Goal: Find specific page/section: Find specific page/section

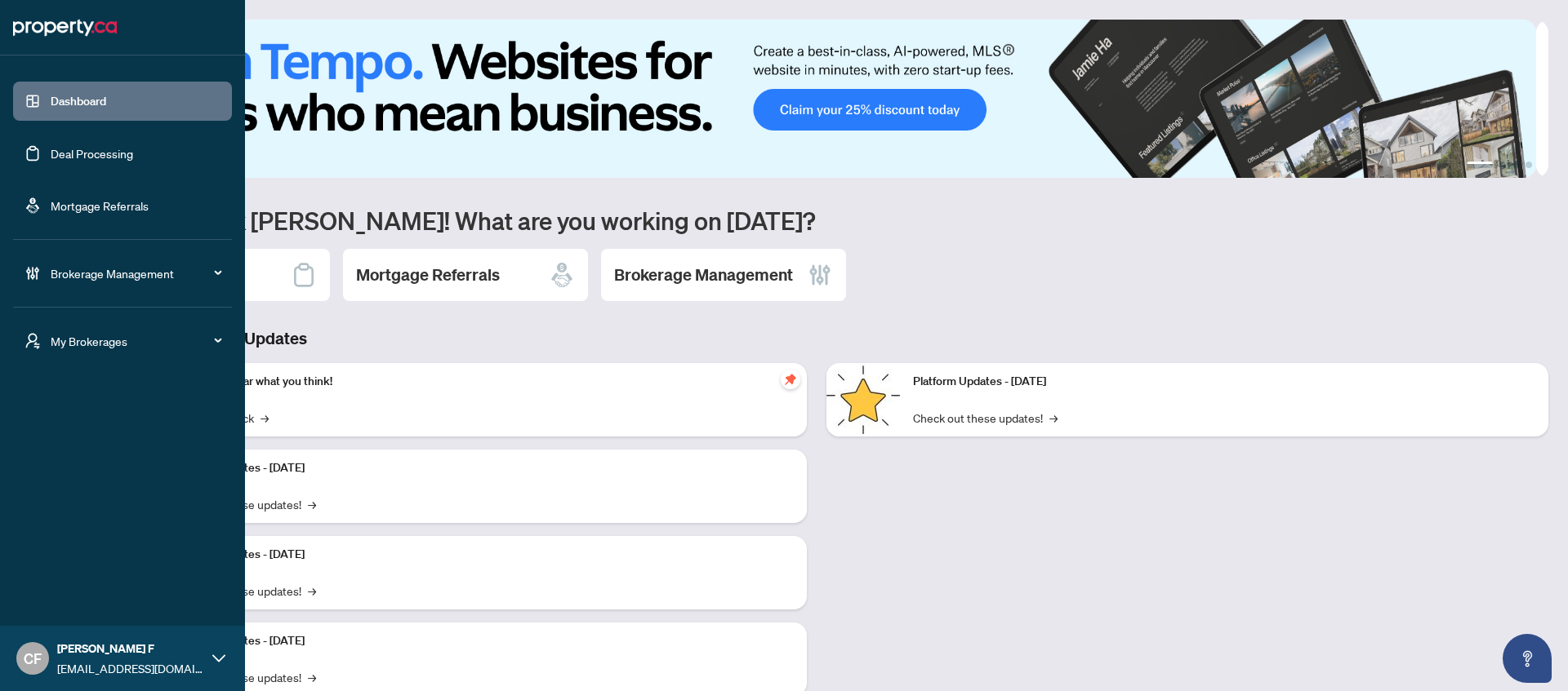
click at [41, 344] on div "My Brokerages" at bounding box center [122, 341] width 219 height 39
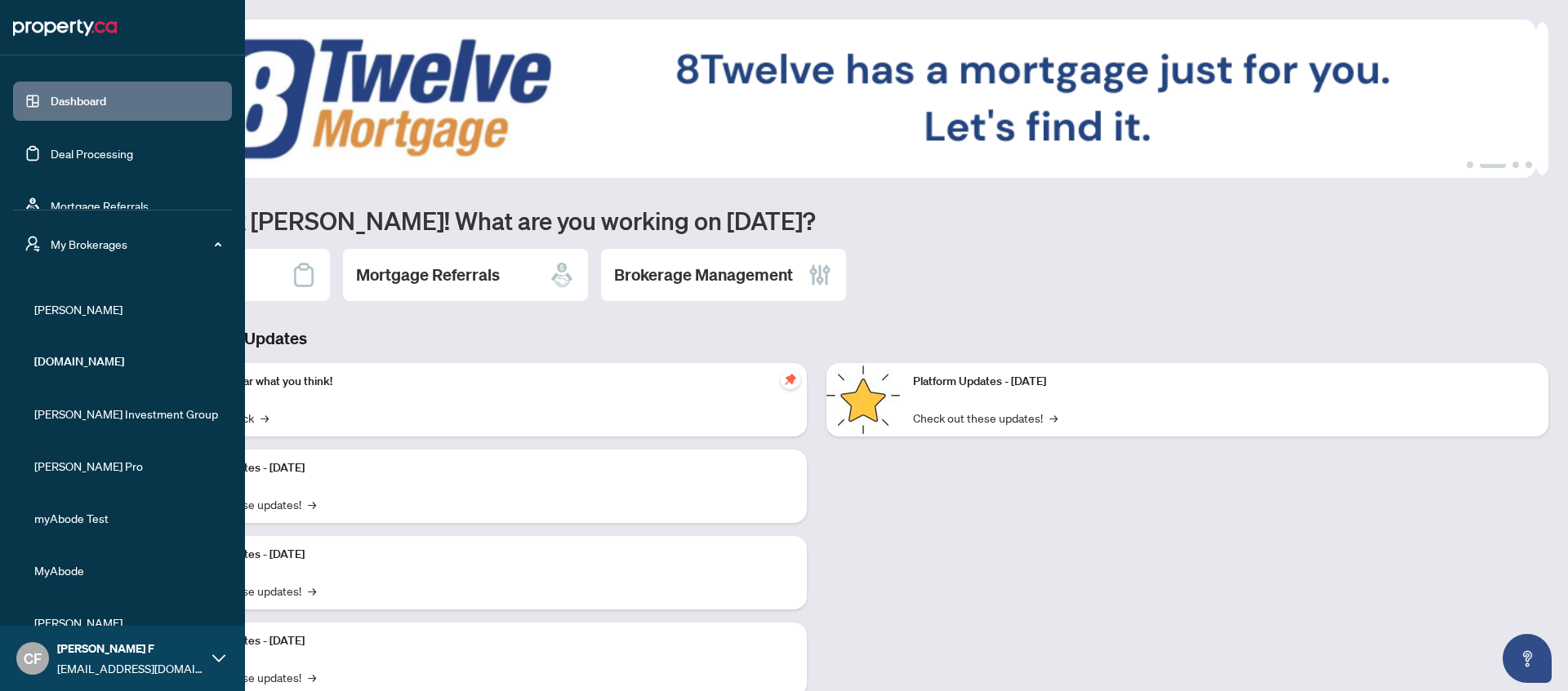
click at [104, 570] on span "MyAbode" at bounding box center [127, 570] width 186 height 18
